Goal: Task Accomplishment & Management: Manage account settings

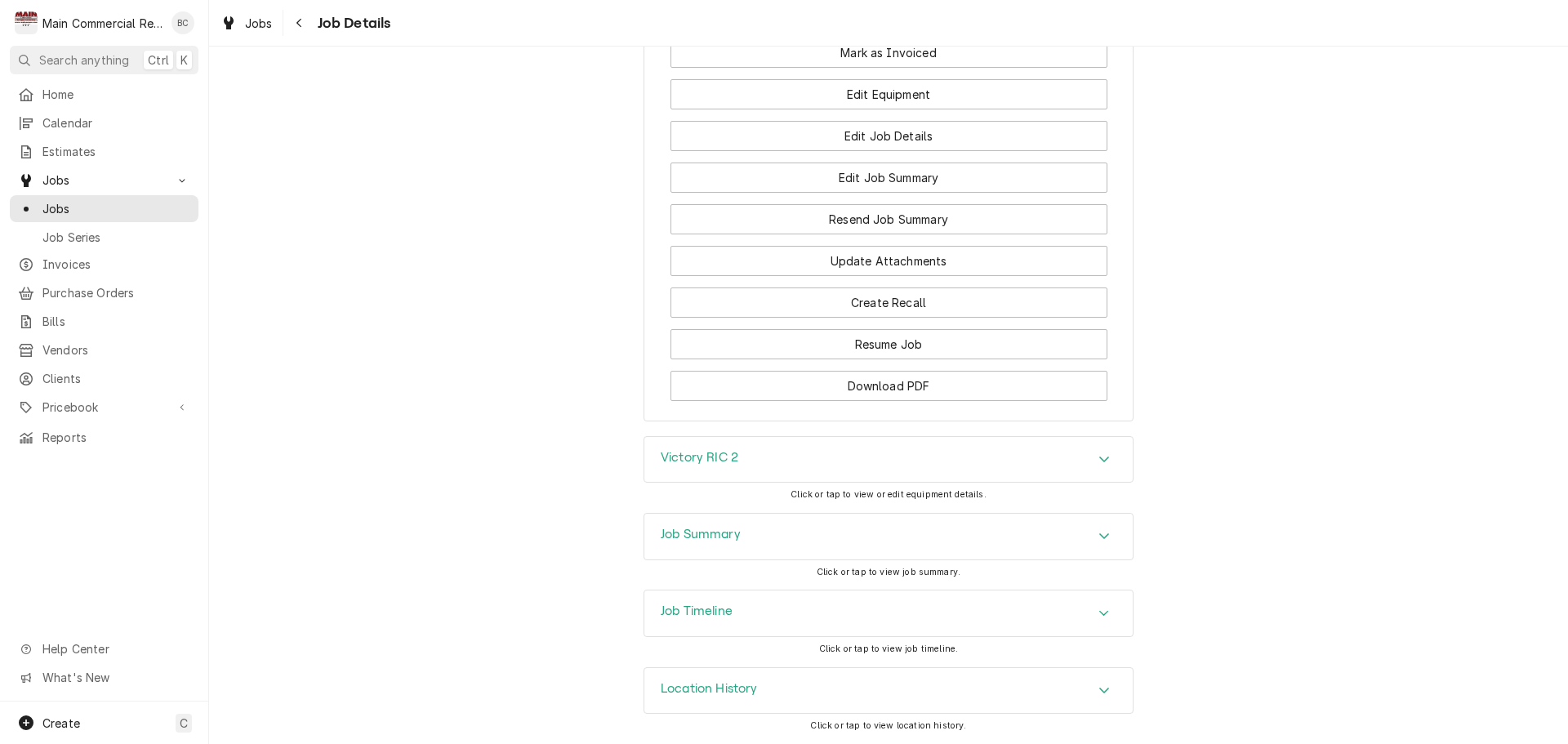
scroll to position [2706, 0]
click at [693, 535] on h3 "Job Summary" at bounding box center [701, 535] width 80 height 16
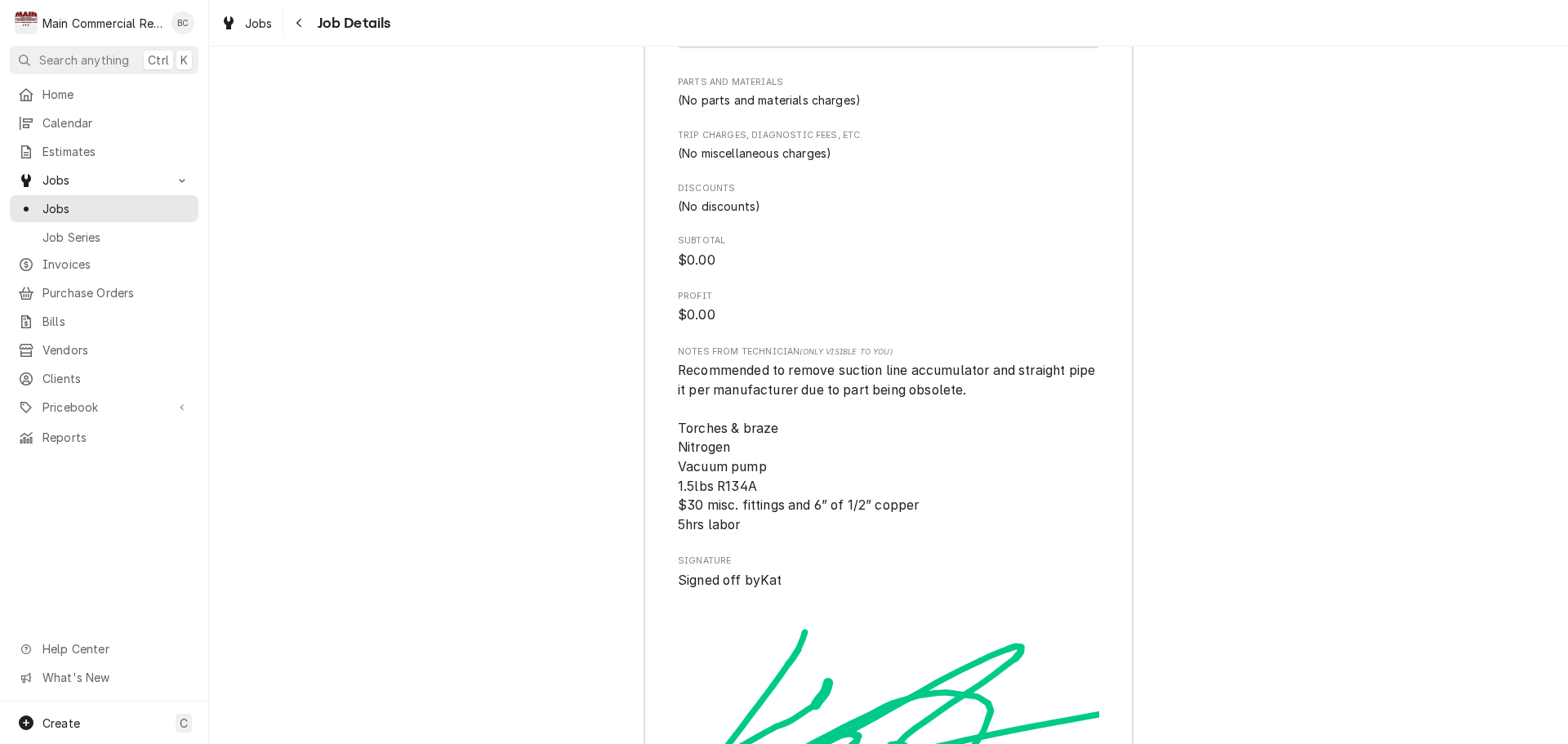
scroll to position [5447, 0]
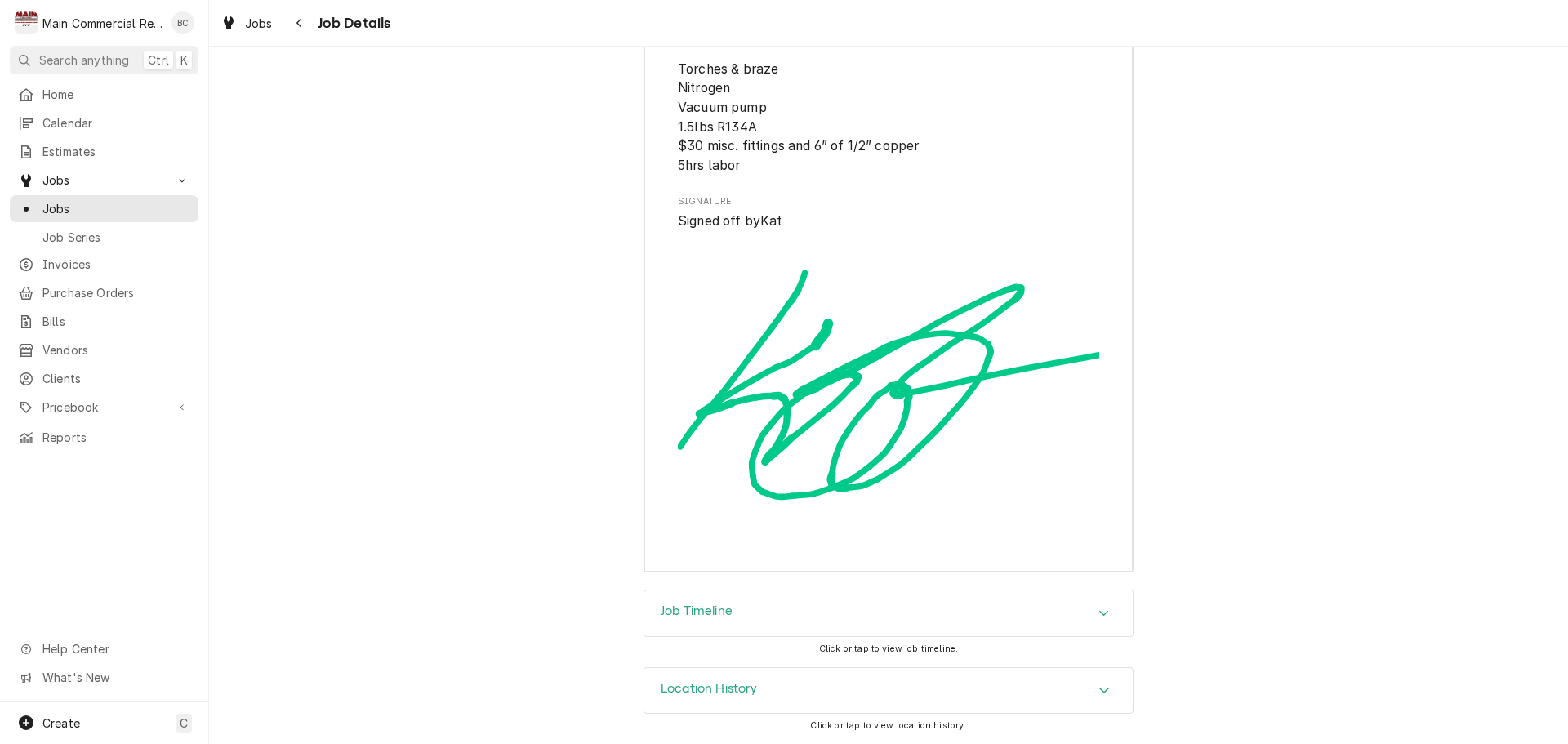
click at [719, 611] on h3 "Job Timeline" at bounding box center [696, 611] width 72 height 16
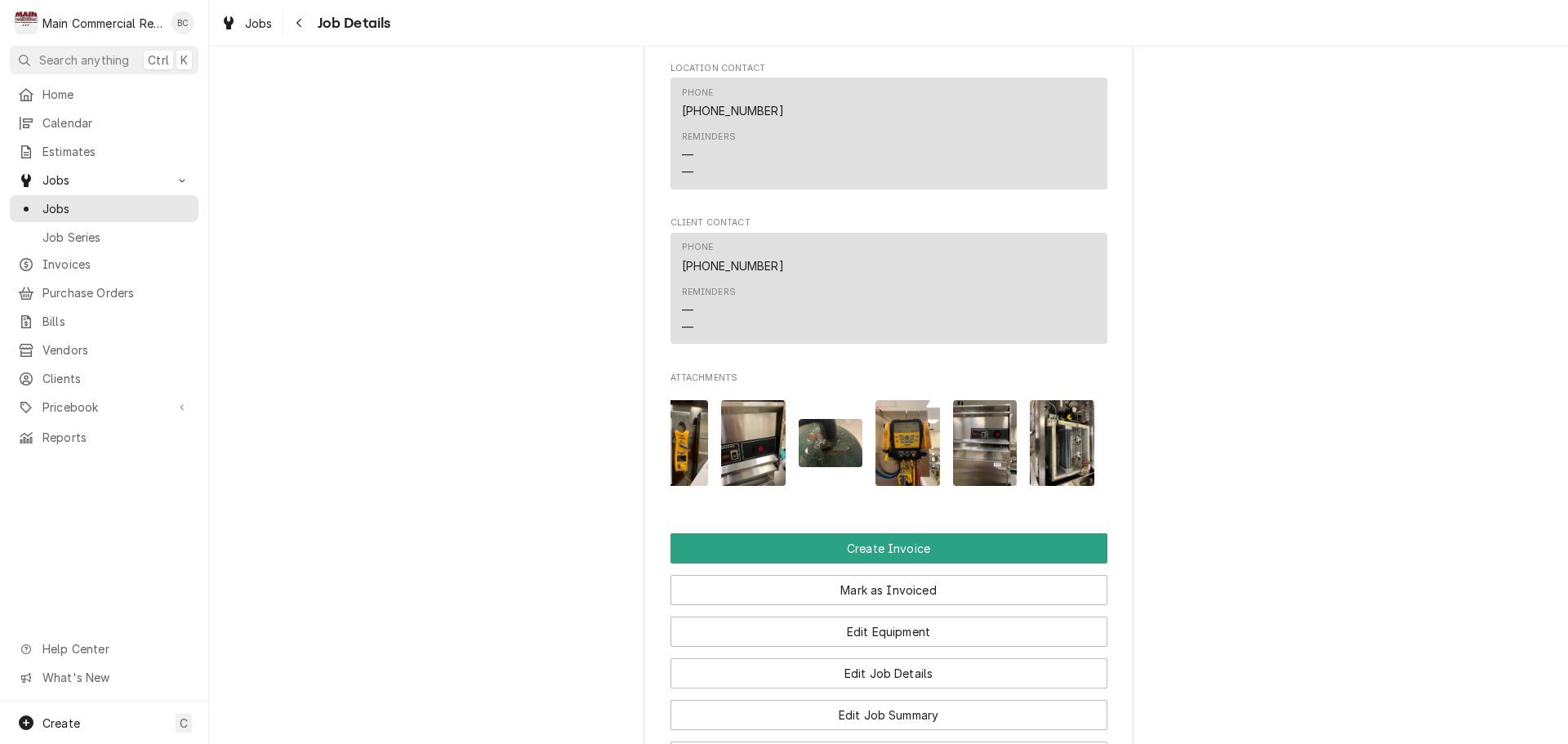
scroll to position [2205, 0]
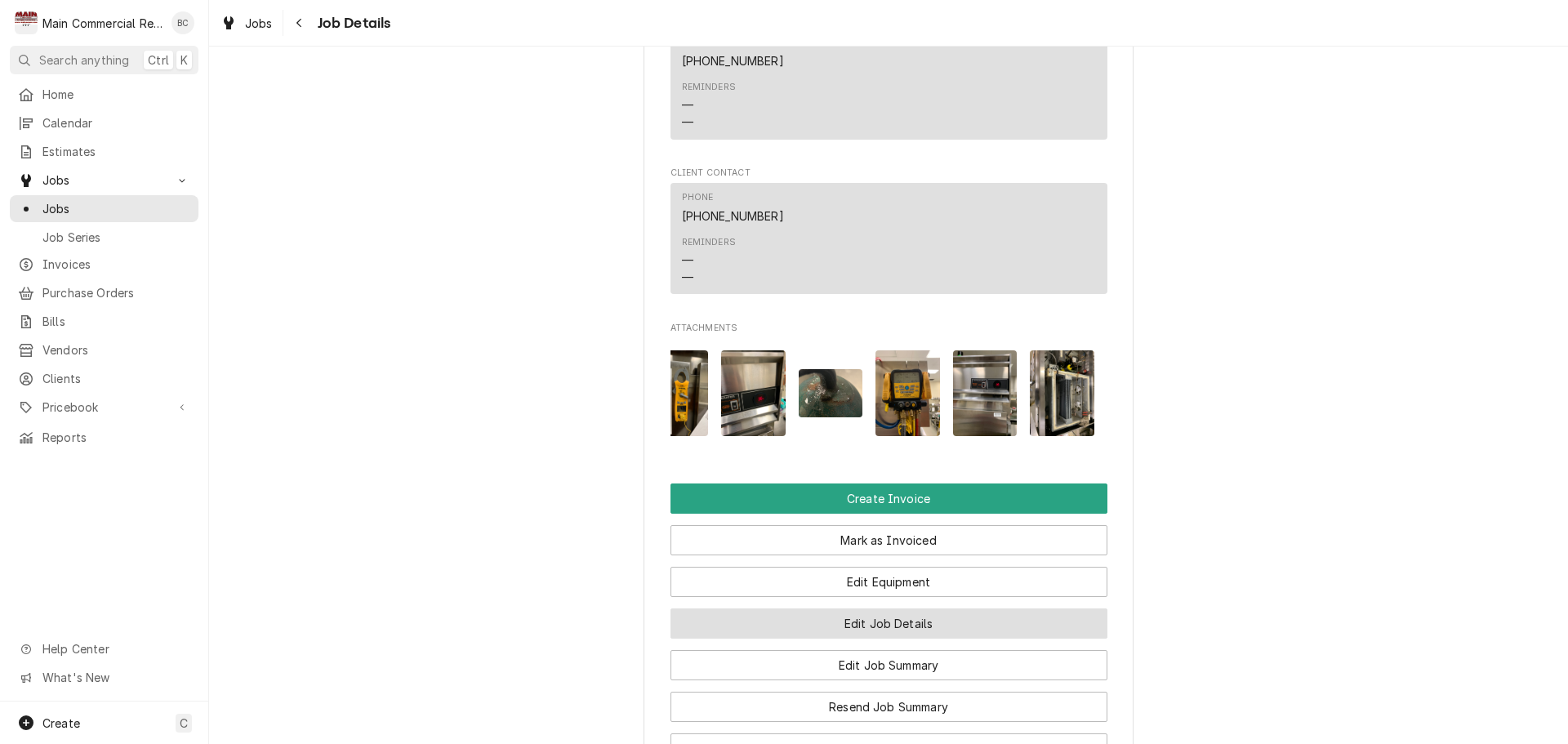
click at [854, 639] on button "Edit Job Details" at bounding box center [889, 624] width 437 height 30
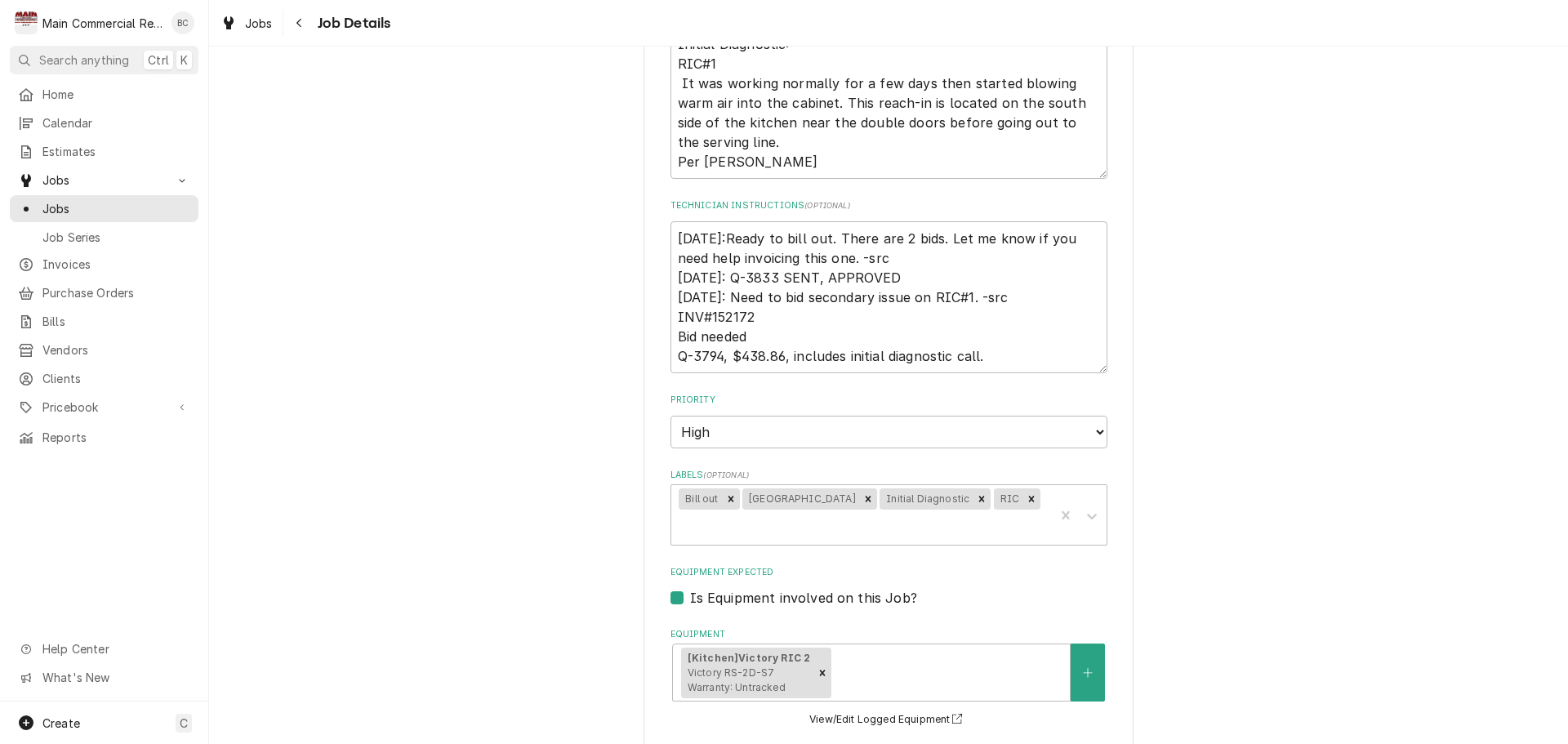
scroll to position [572, 0]
click at [727, 502] on icon "Remove Bill out" at bounding box center [731, 497] width 12 height 12
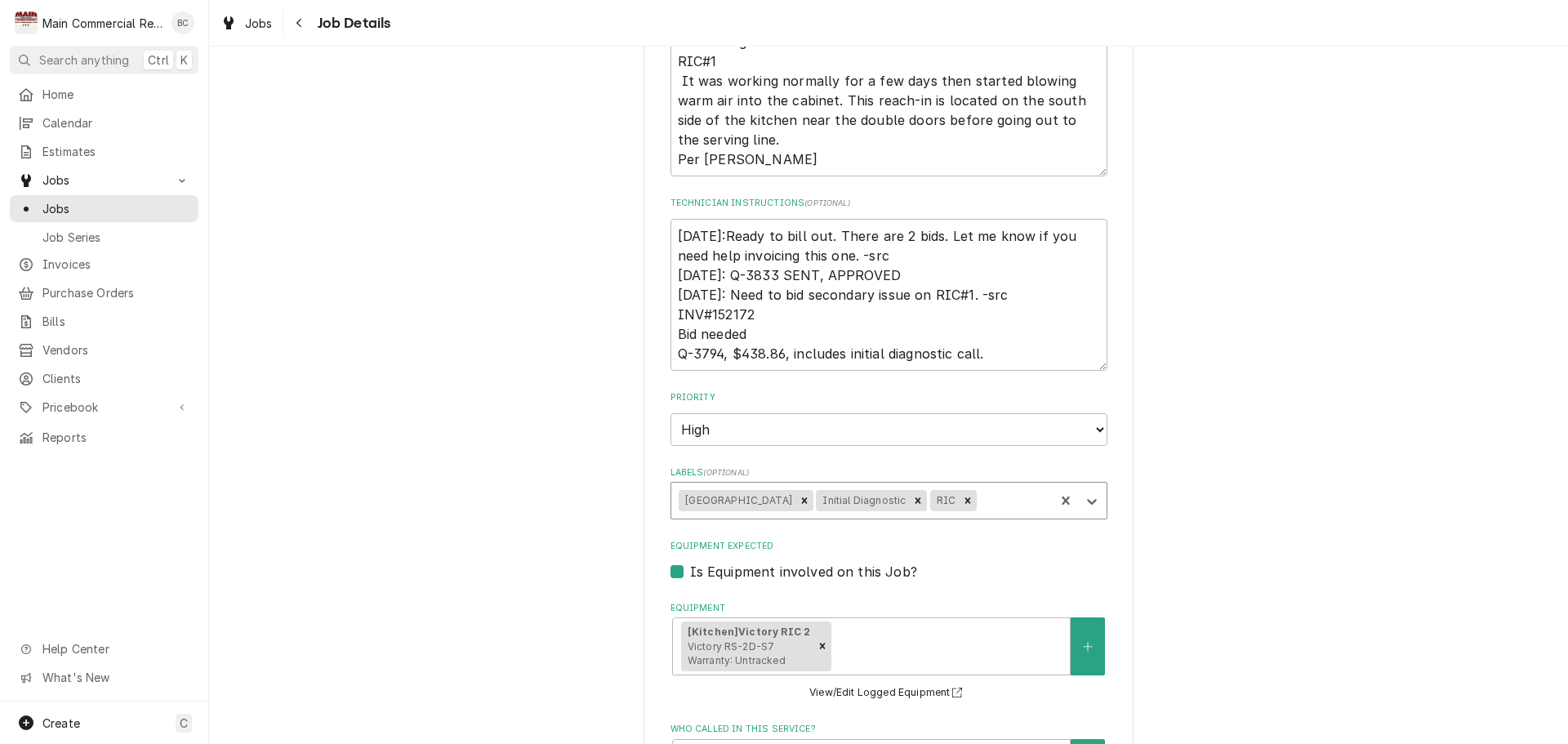
type textarea "x"
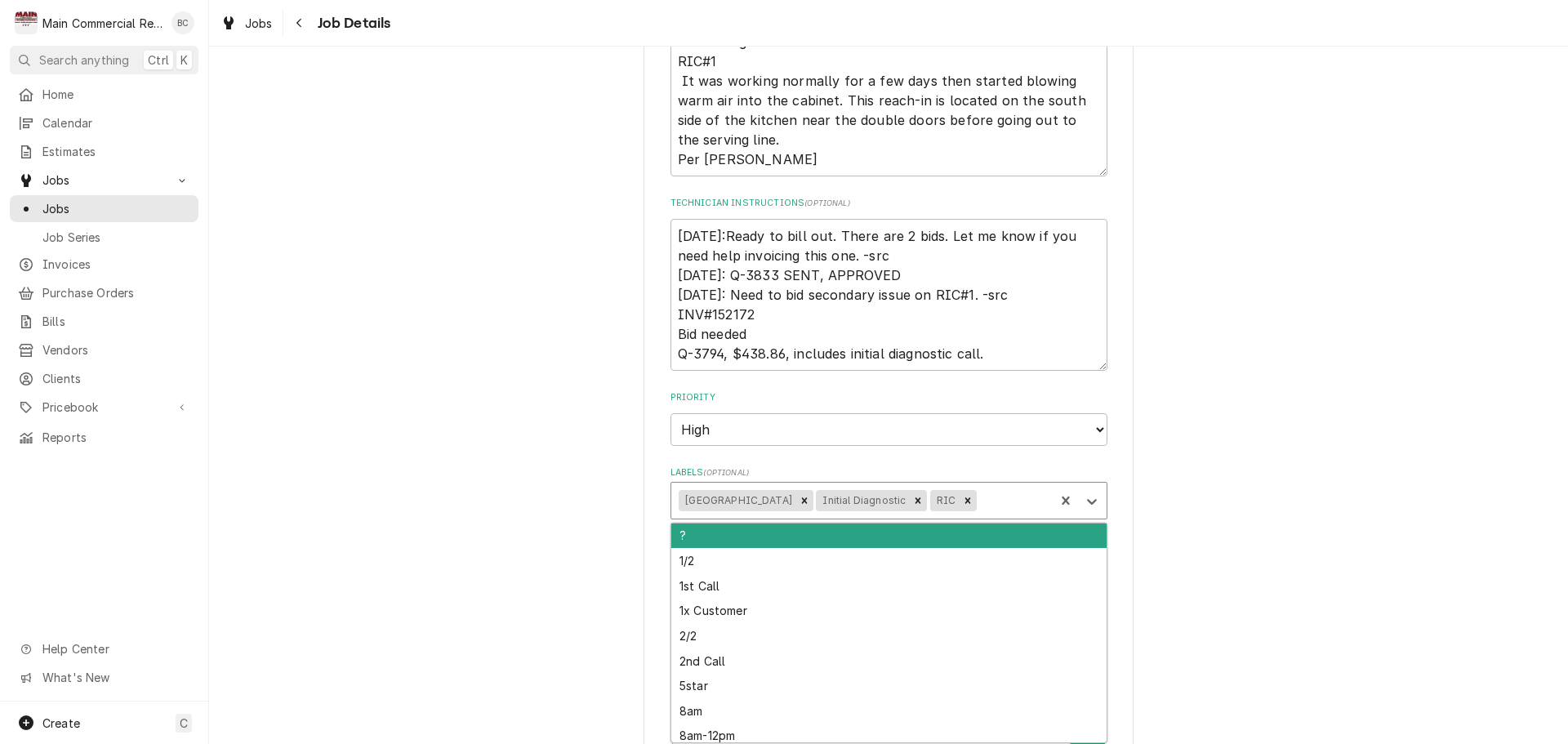
click at [980, 504] on div "Labels" at bounding box center [1013, 500] width 66 height 29
type input "inv"
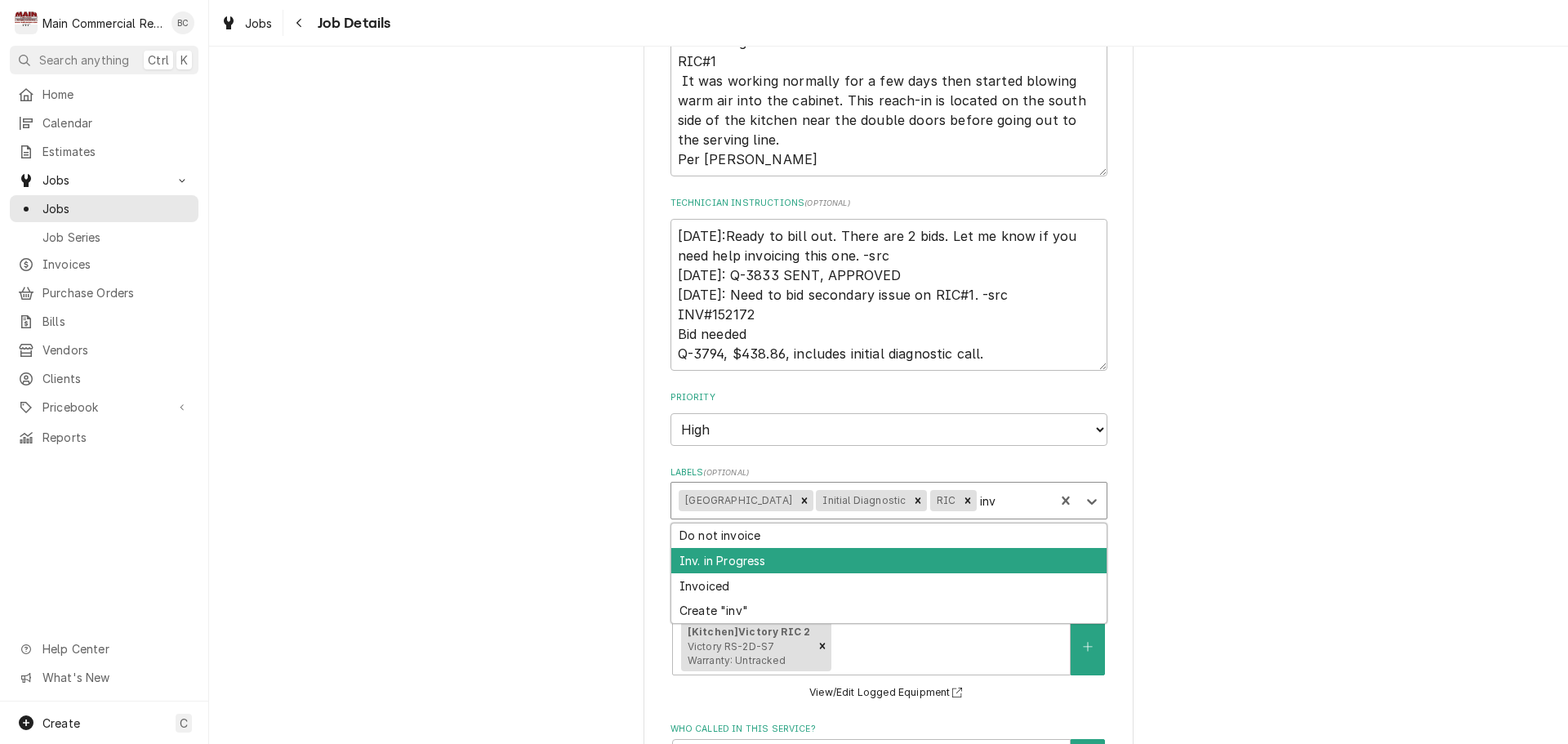
click at [757, 559] on div "Inv. in Progress" at bounding box center [889, 561] width 435 height 25
type textarea "x"
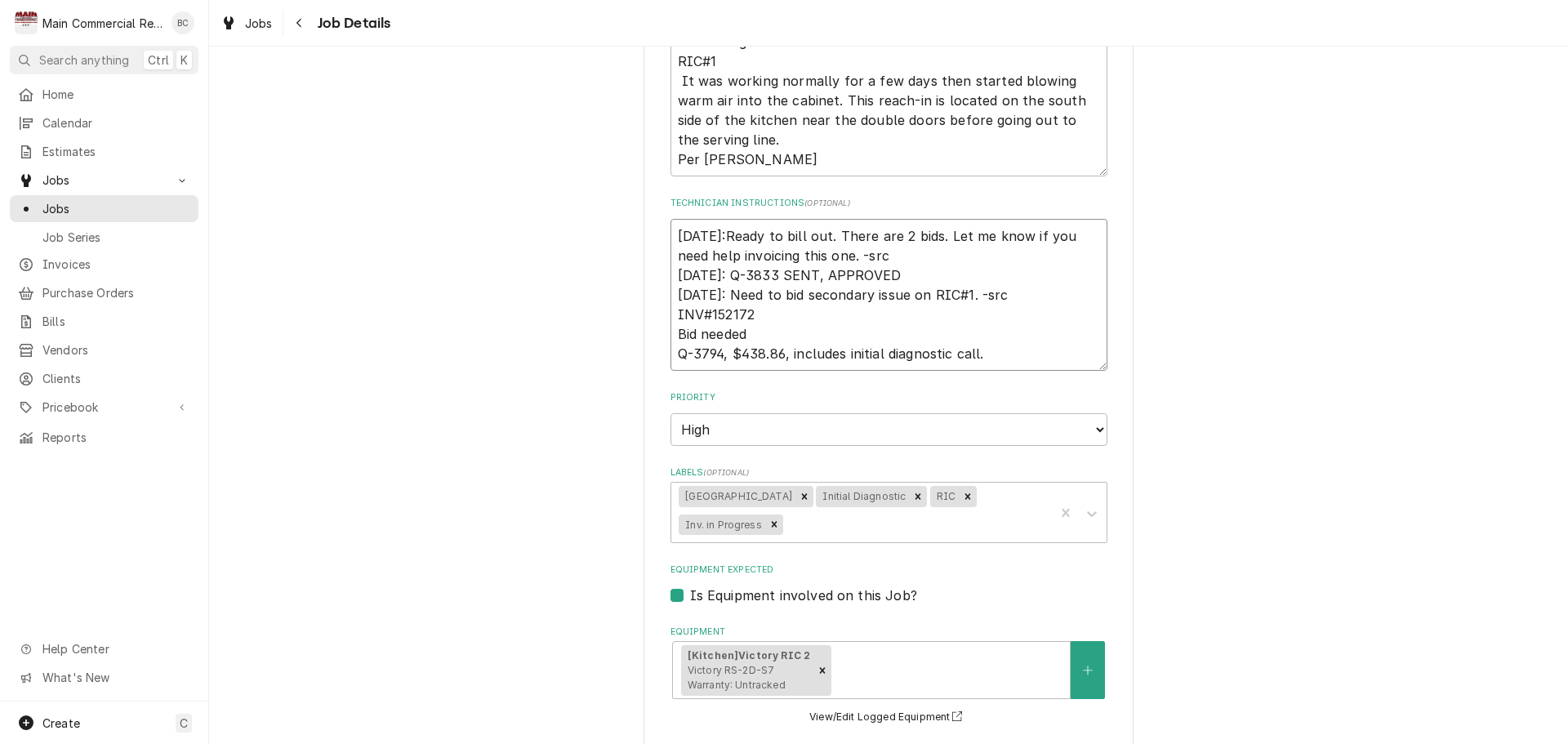
click at [673, 231] on textarea "9/26/25:Ready to bill out. There are 2 bids. Let me know if you need help invoi…" at bounding box center [889, 294] width 437 height 152
type textarea "x"
type textarea "9/26/25:Ready to bill out. There are 2 bids. Let me know if you need help invoi…"
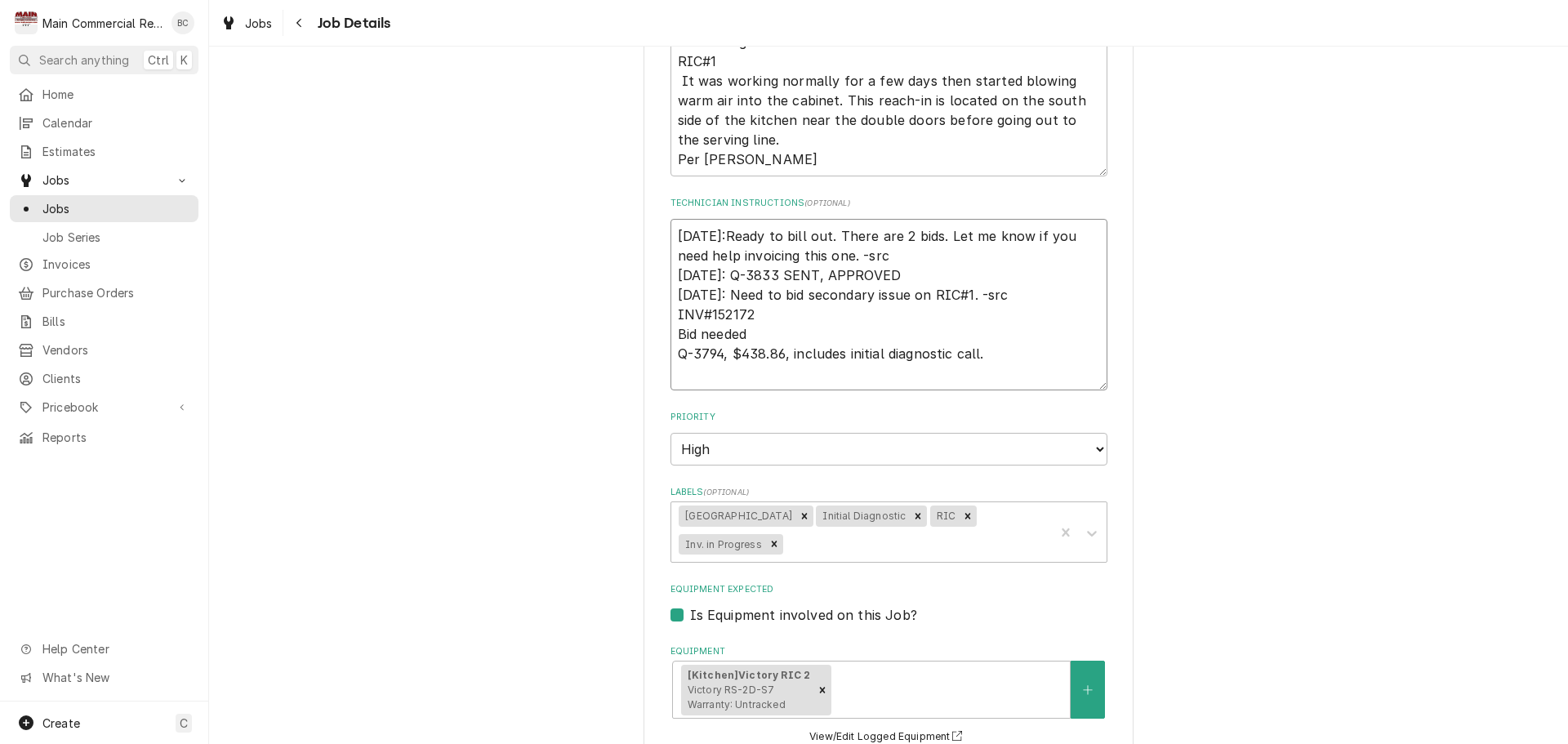
click at [672, 224] on textarea "9/26/25:Ready to bill out. There are 2 bids. Let me know if you need help invoi…" at bounding box center [889, 304] width 437 height 172
type textarea "x"
type textarea "I 9/26/25:Ready to bill out. There are 2 bids. Let me know if you need help inv…"
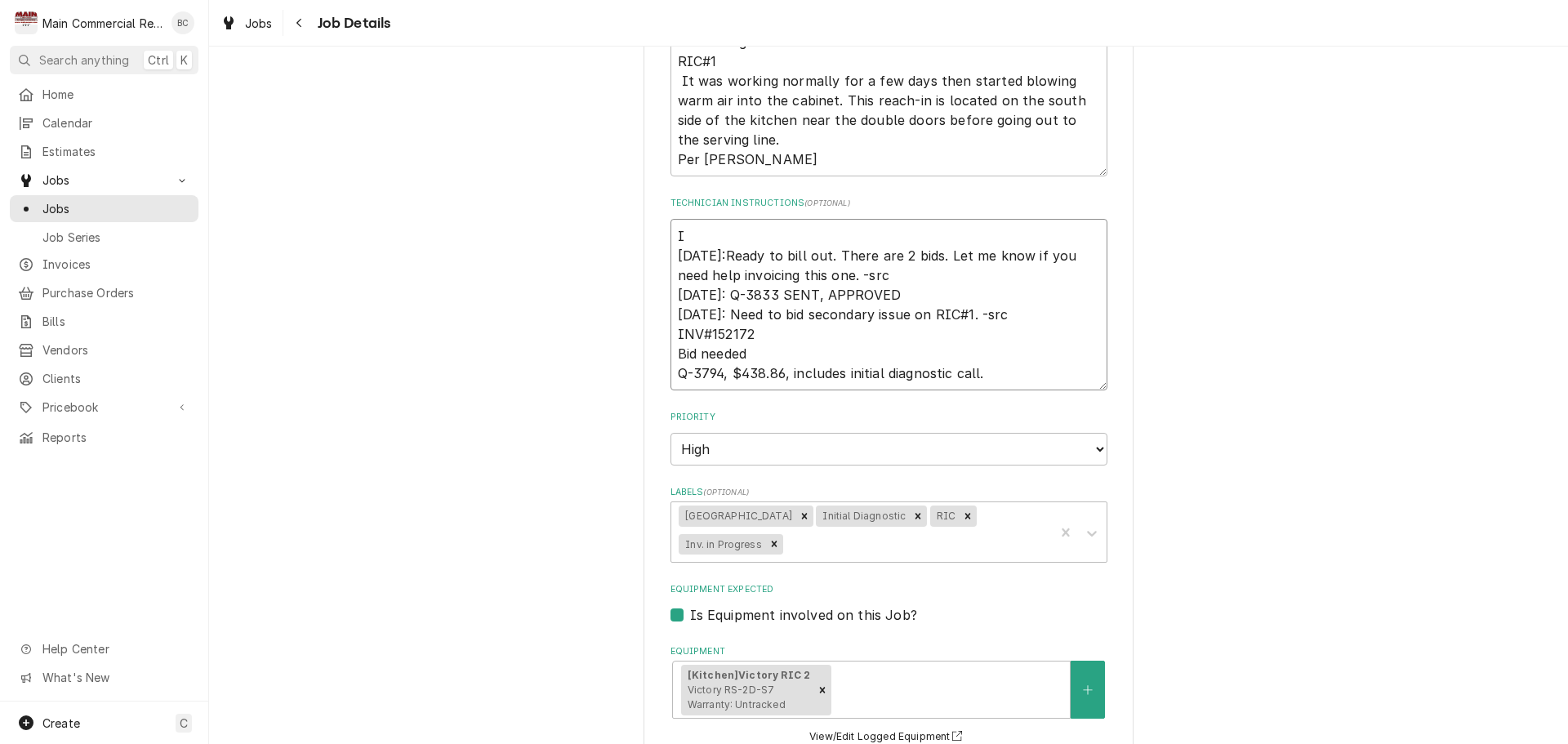
type textarea "x"
type textarea "IN 9/26/25:Ready to bill out. There are 2 bids. Let me know if you need help in…"
type textarea "x"
type textarea "INV 9/26/25:Ready to bill out. There are 2 bids. Let me know if you need help i…"
type textarea "x"
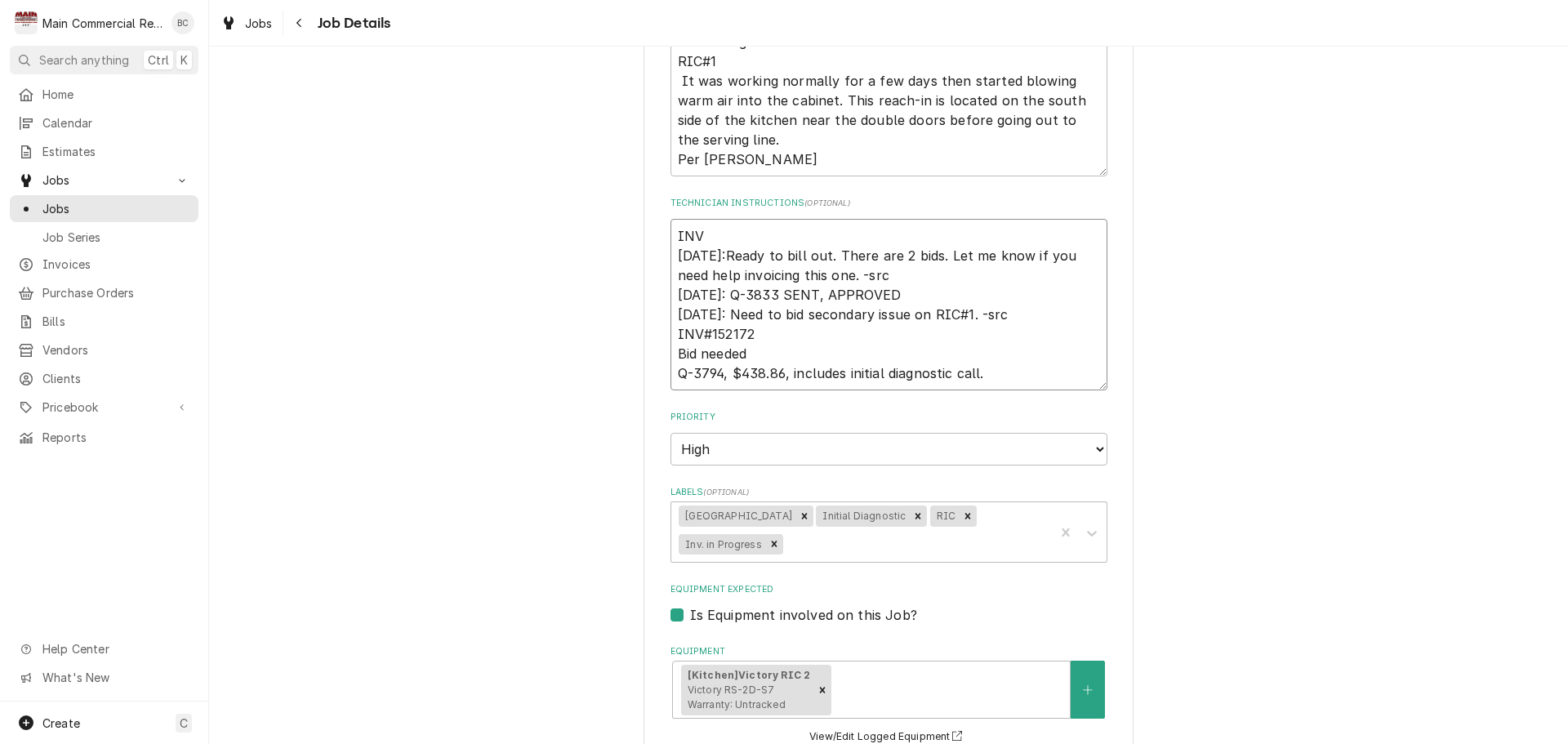
type textarea "INV# 9/26/25:Ready to bill out. There are 2 bids. Let me know if you need help …"
type textarea "x"
type textarea "INV#1 9/26/25:Ready to bill out. There are 2 bids. Let me know if you need help…"
type textarea "x"
type textarea "INV#15 9/26/25:Ready to bill out. There are 2 bids. Let me know if you need hel…"
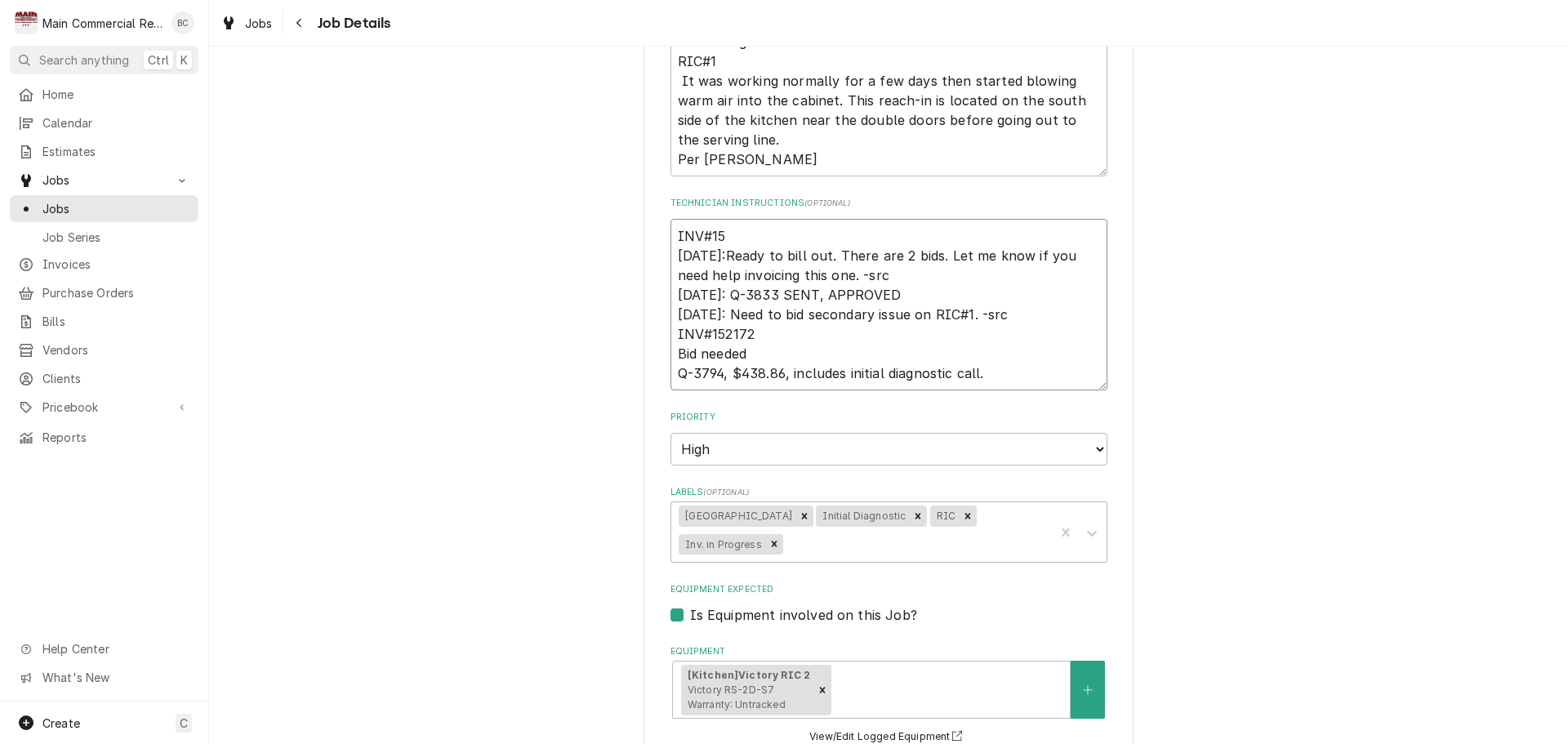
type textarea "x"
type textarea "INV#152 9/26/25:Ready to bill out. There are 2 bids. Let me know if you need he…"
type textarea "x"
type textarea "INV#1523 9/26/25:Ready to bill out. There are 2 bids. Let me know if you need h…"
type textarea "x"
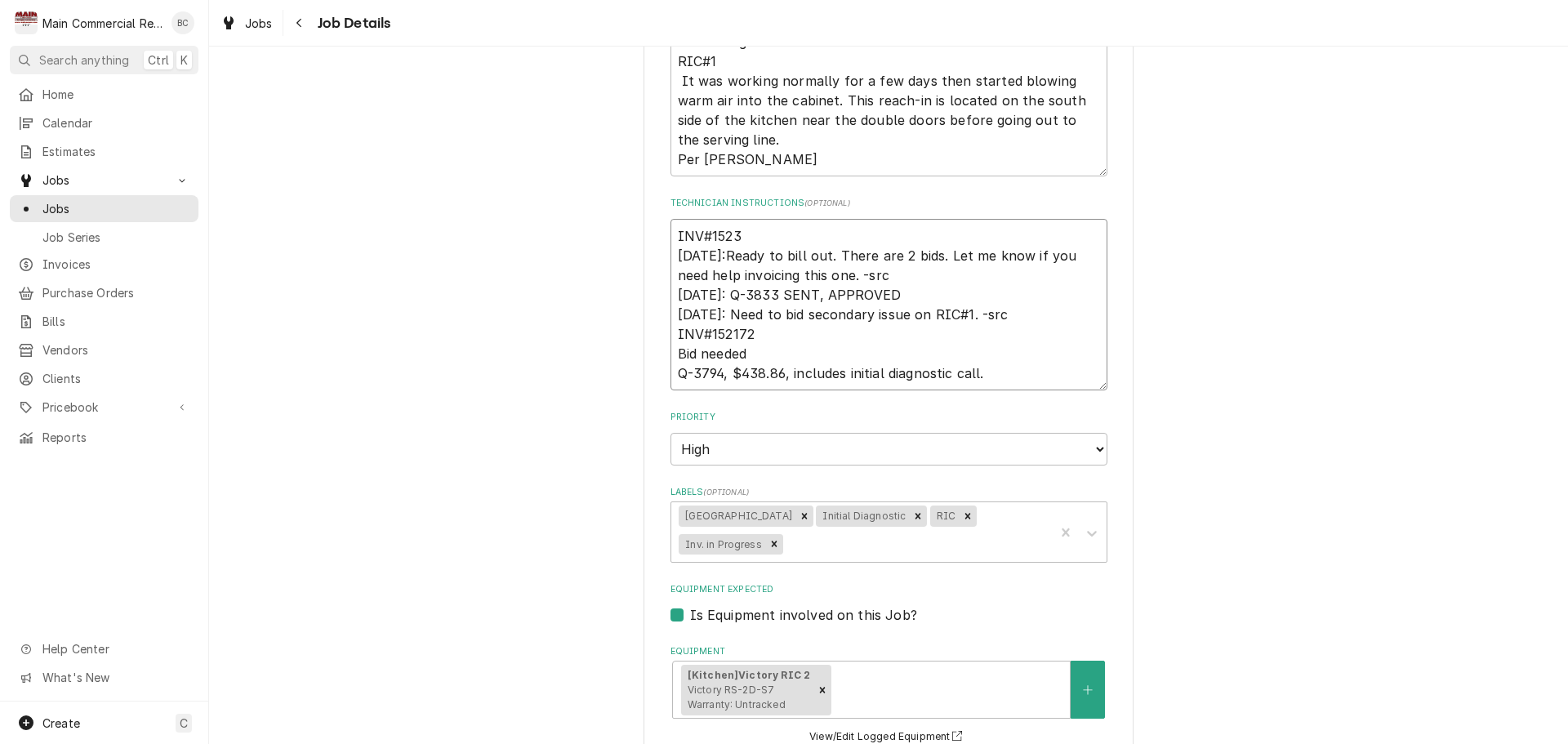
type textarea "INV#15230 9/26/25:Ready to bill out. There are 2 bids. Let me know if you need …"
type textarea "x"
type textarea "INV#152308 9/26/25:Ready to bill out. There are 2 bids. Let me know if you need…"
type textarea "x"
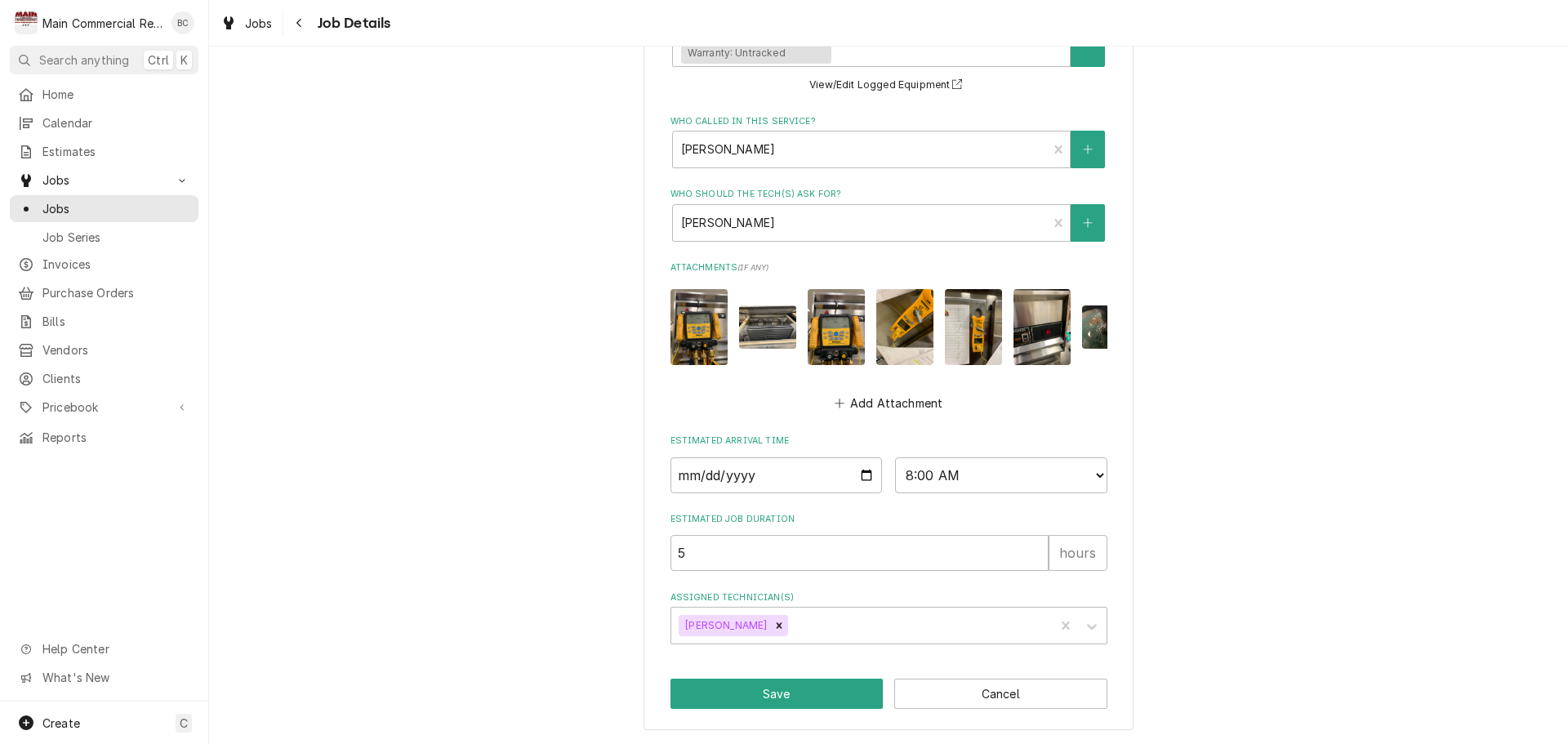
scroll to position [1236, 0]
type textarea "INV#152308 9/26/25:Ready to bill out. There are 2 bids. Let me know if you need…"
click at [798, 696] on button "Save" at bounding box center [777, 694] width 214 height 30
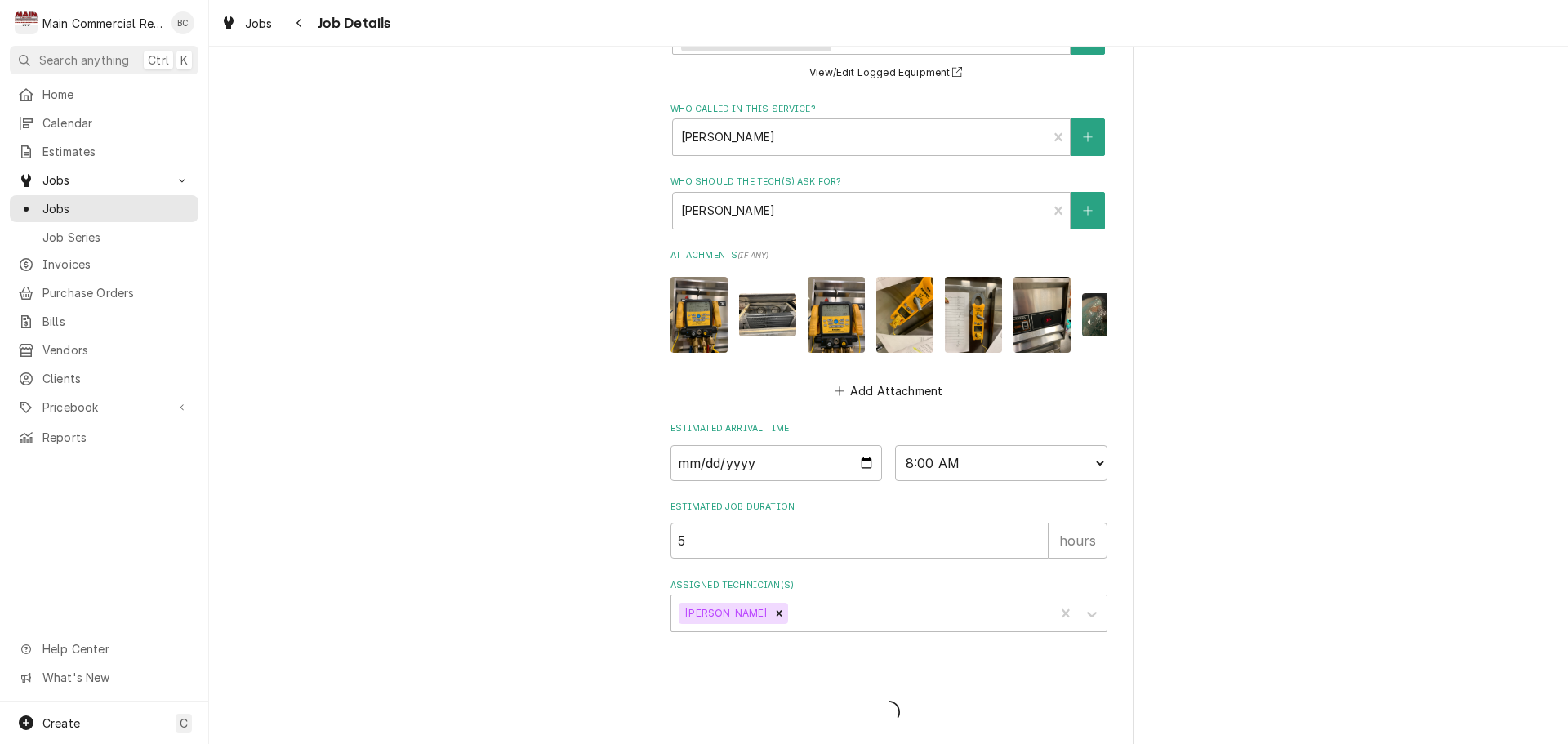
type textarea "x"
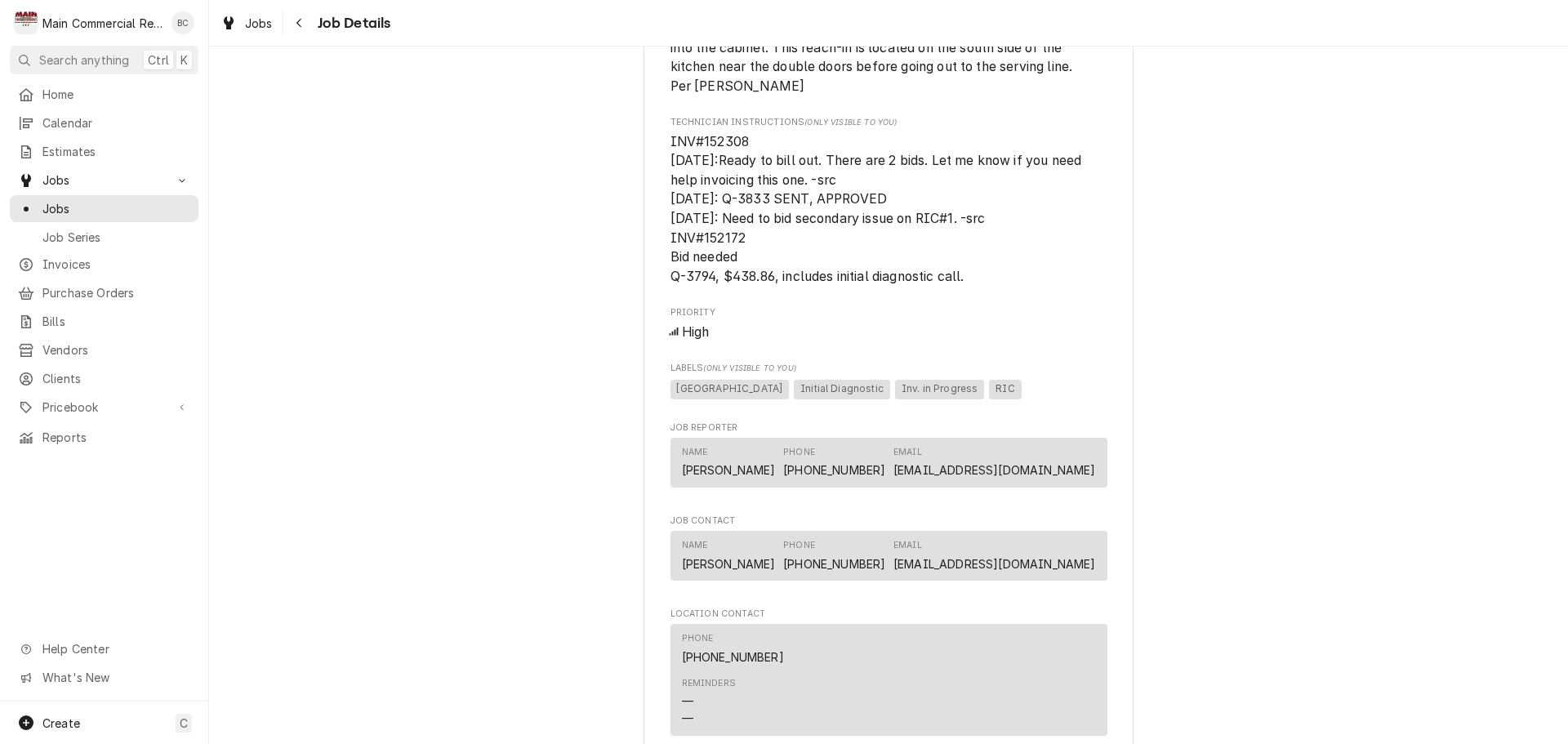
scroll to position [1634, 0]
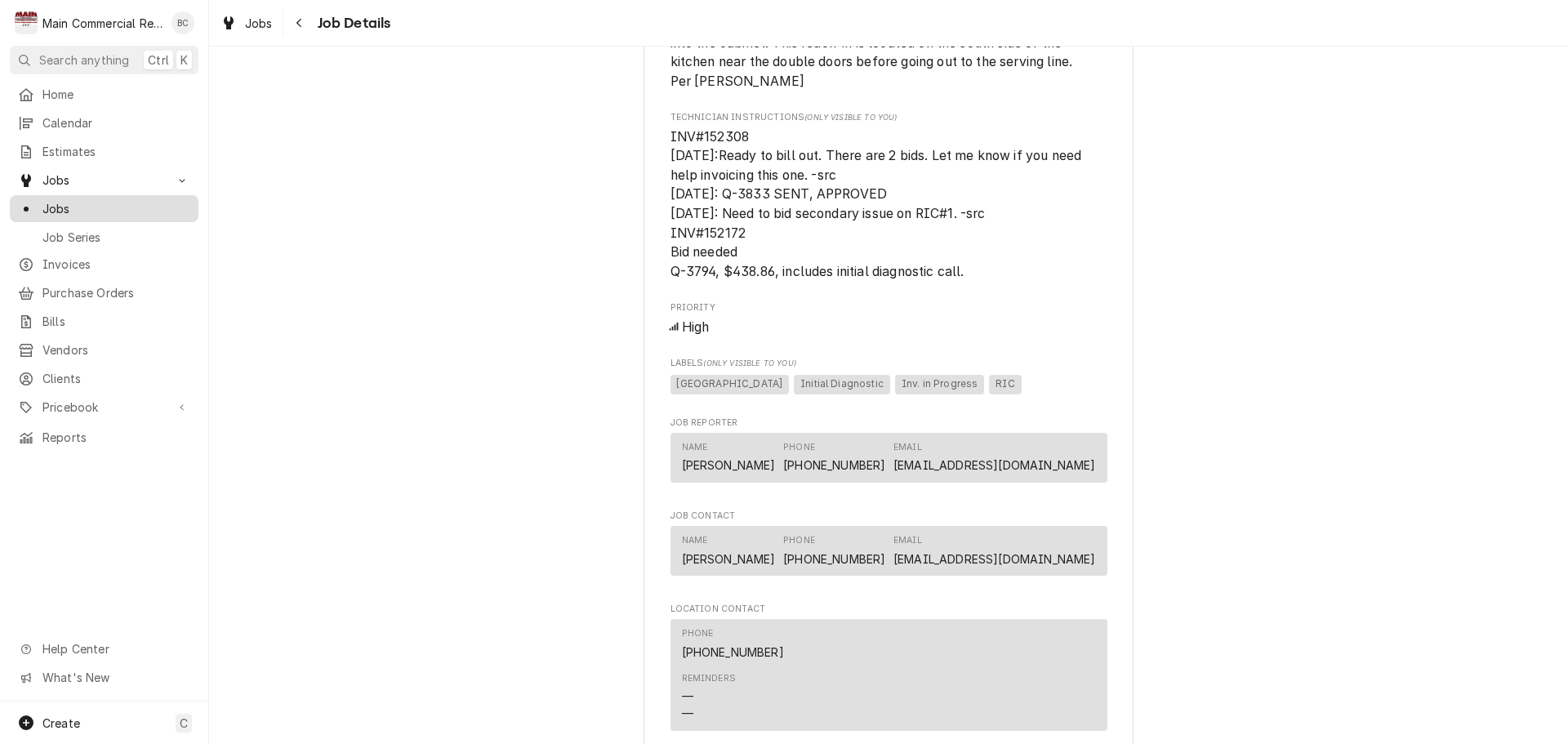
click at [113, 209] on span "Jobs" at bounding box center [116, 209] width 148 height 18
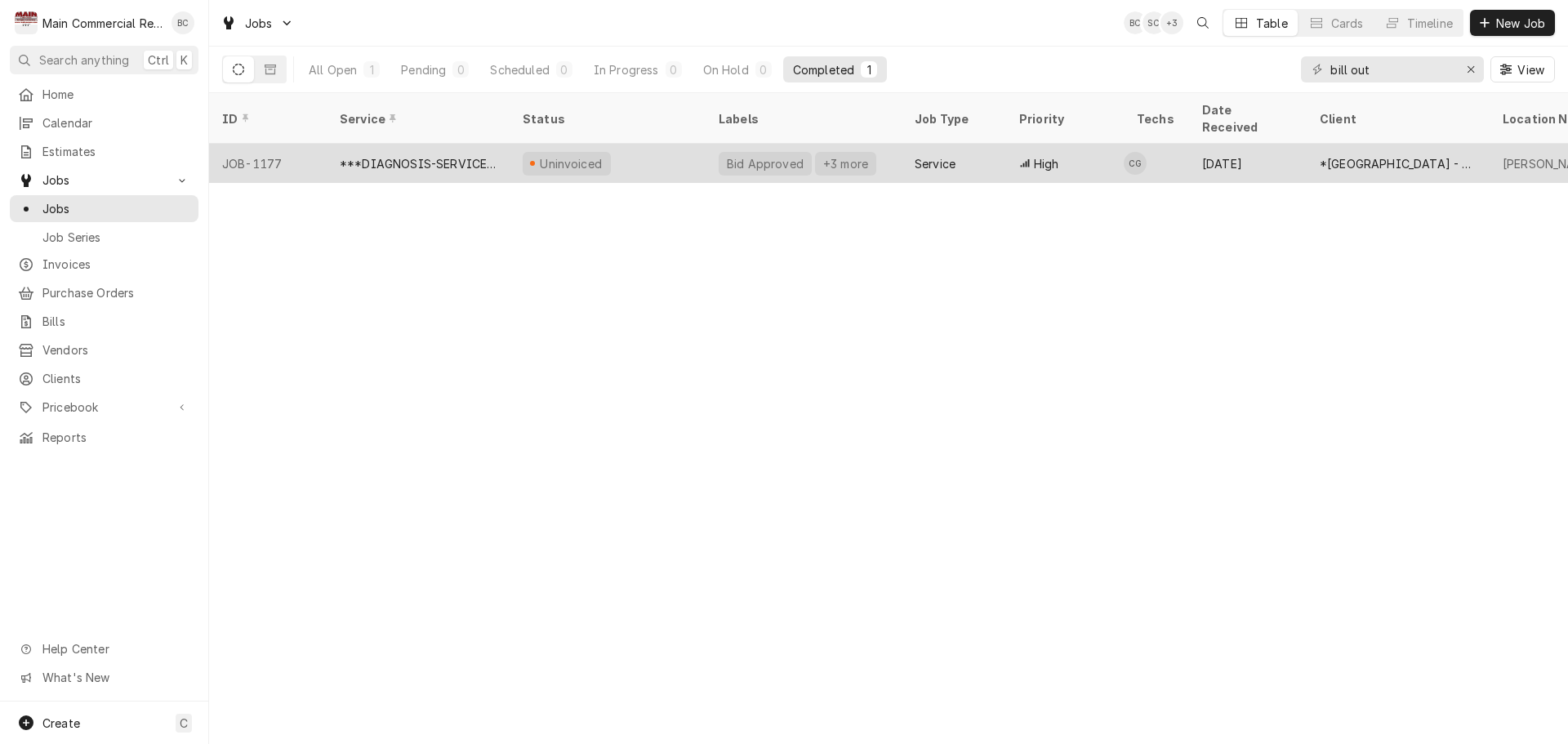
click at [769, 155] on div "Bid Approved" at bounding box center [766, 163] width 80 height 18
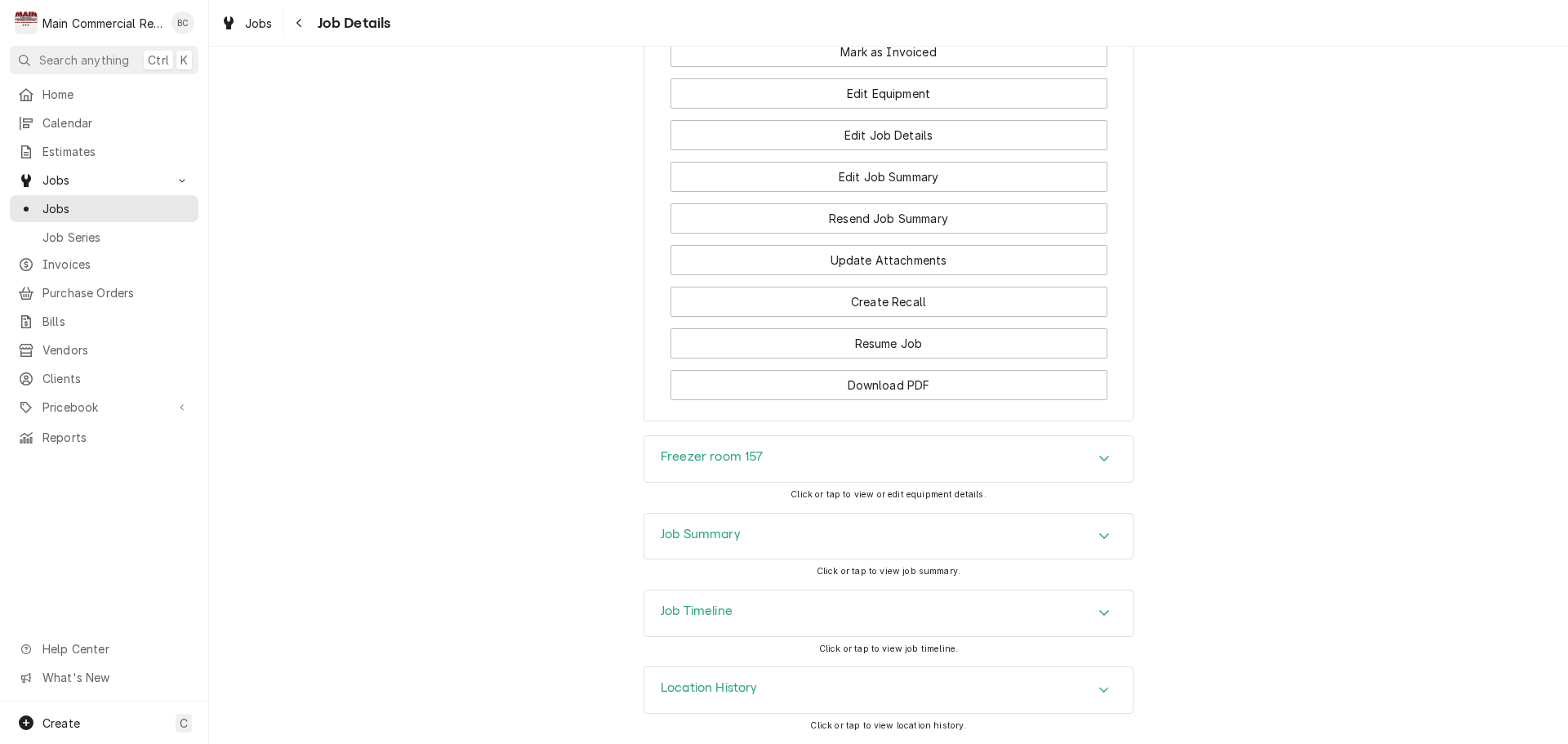
scroll to position [2398, 0]
click at [711, 536] on h3 "Job Summary" at bounding box center [701, 535] width 80 height 16
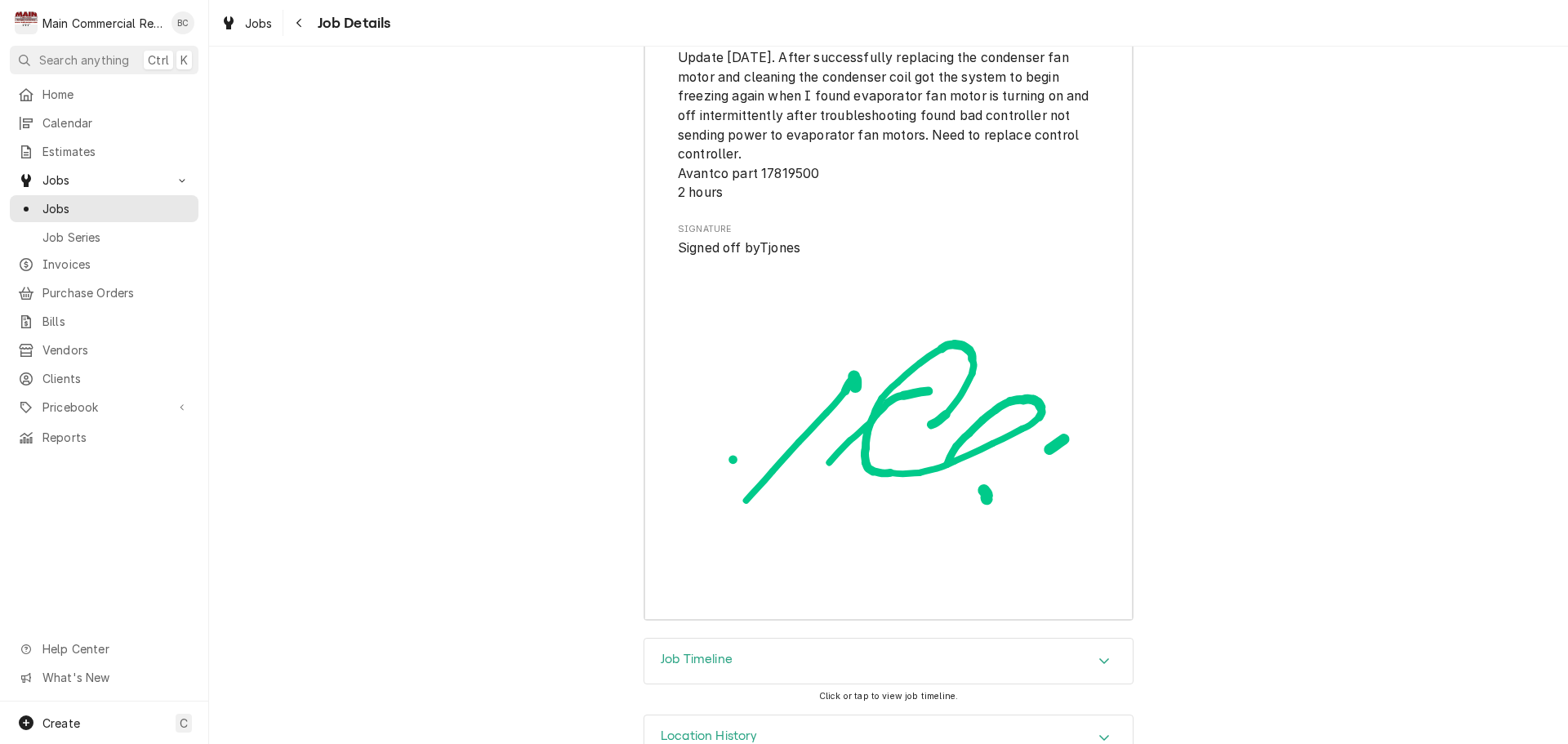
scroll to position [5080, 0]
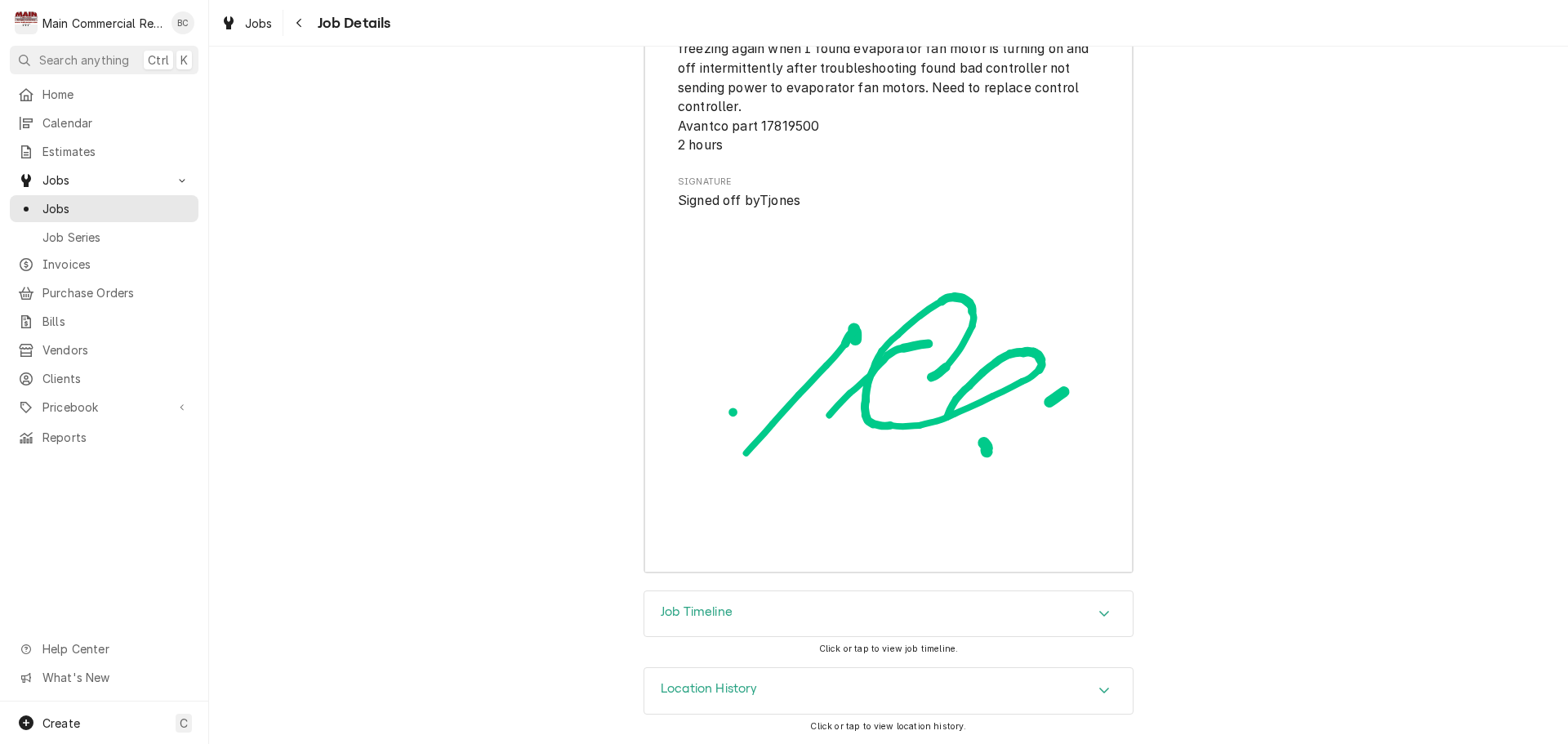
click at [699, 612] on h3 "Job Timeline" at bounding box center [696, 612] width 72 height 16
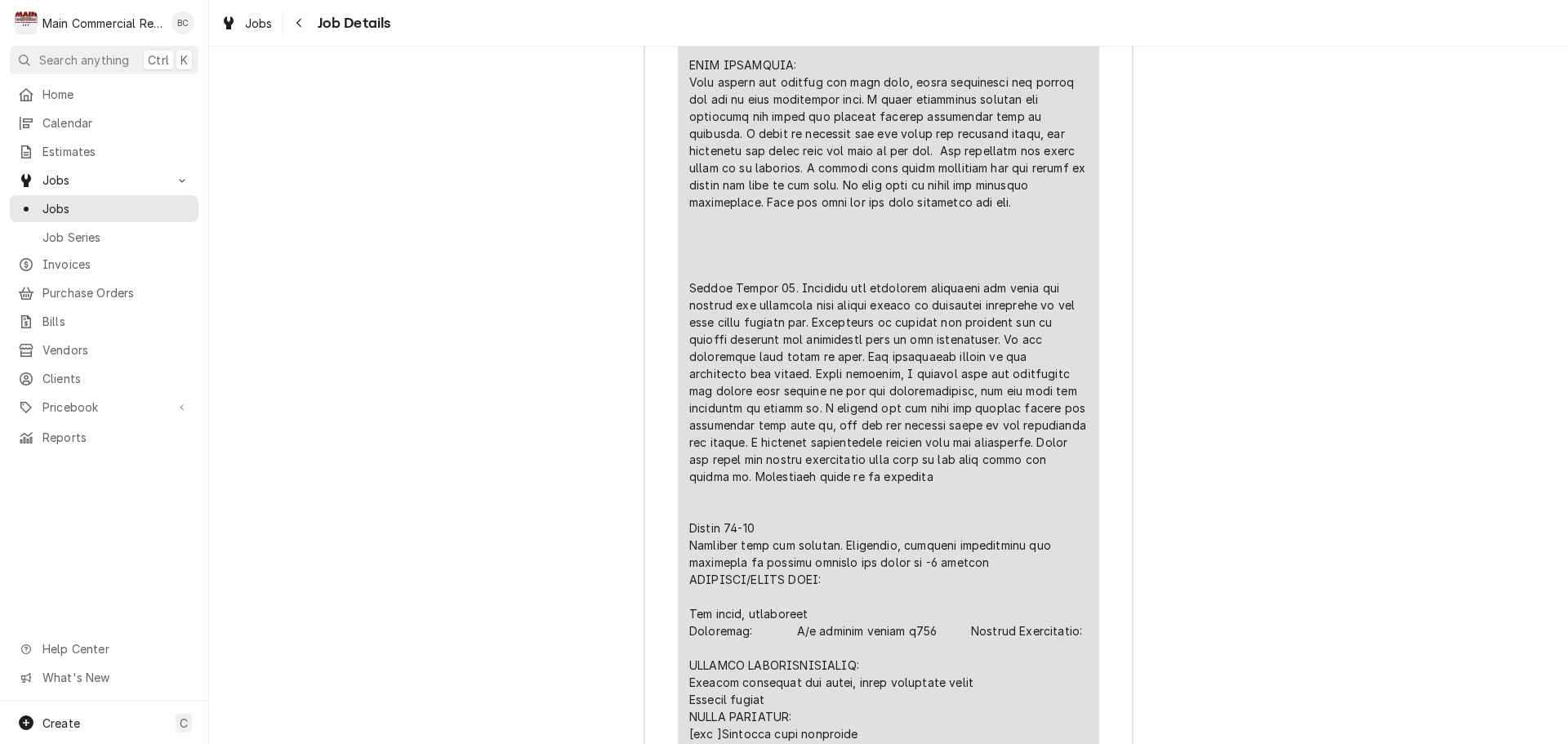
scroll to position [3735, 0]
